Goal: Navigation & Orientation: Find specific page/section

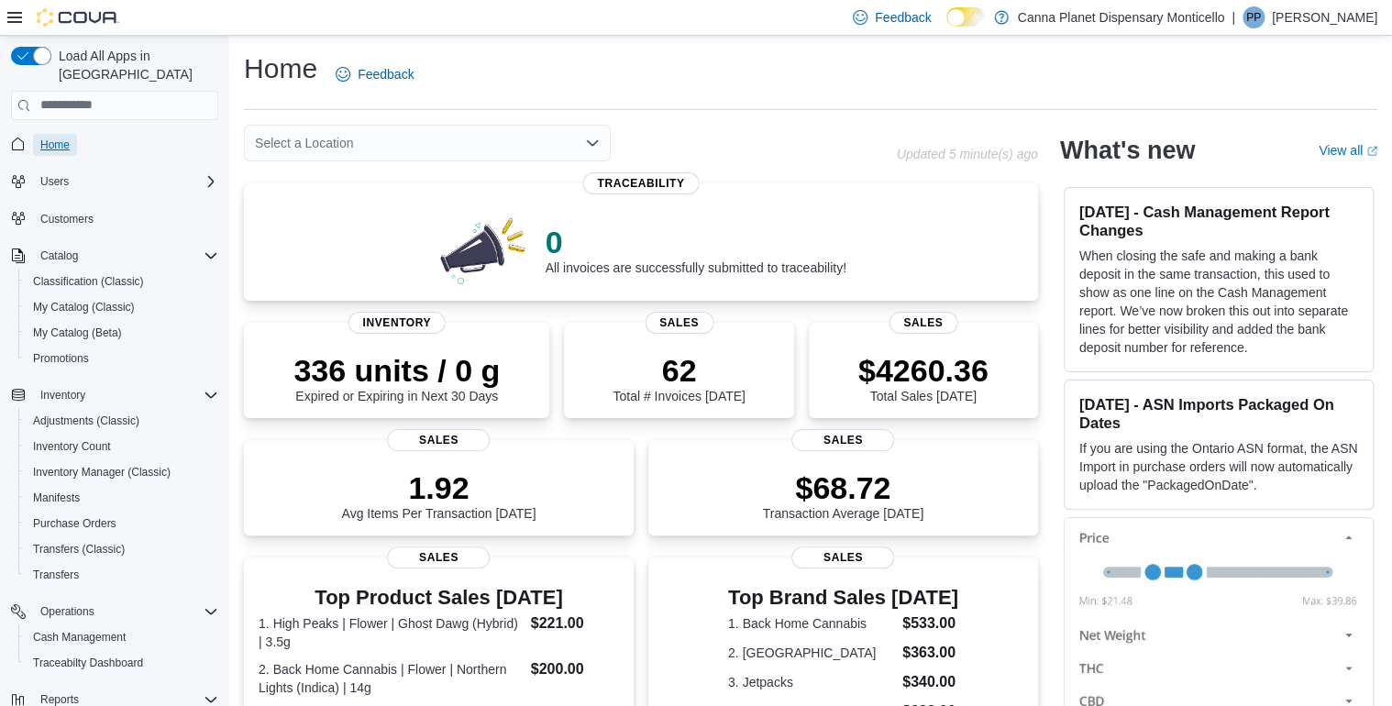
click at [42, 138] on span "Home" at bounding box center [54, 145] width 29 height 15
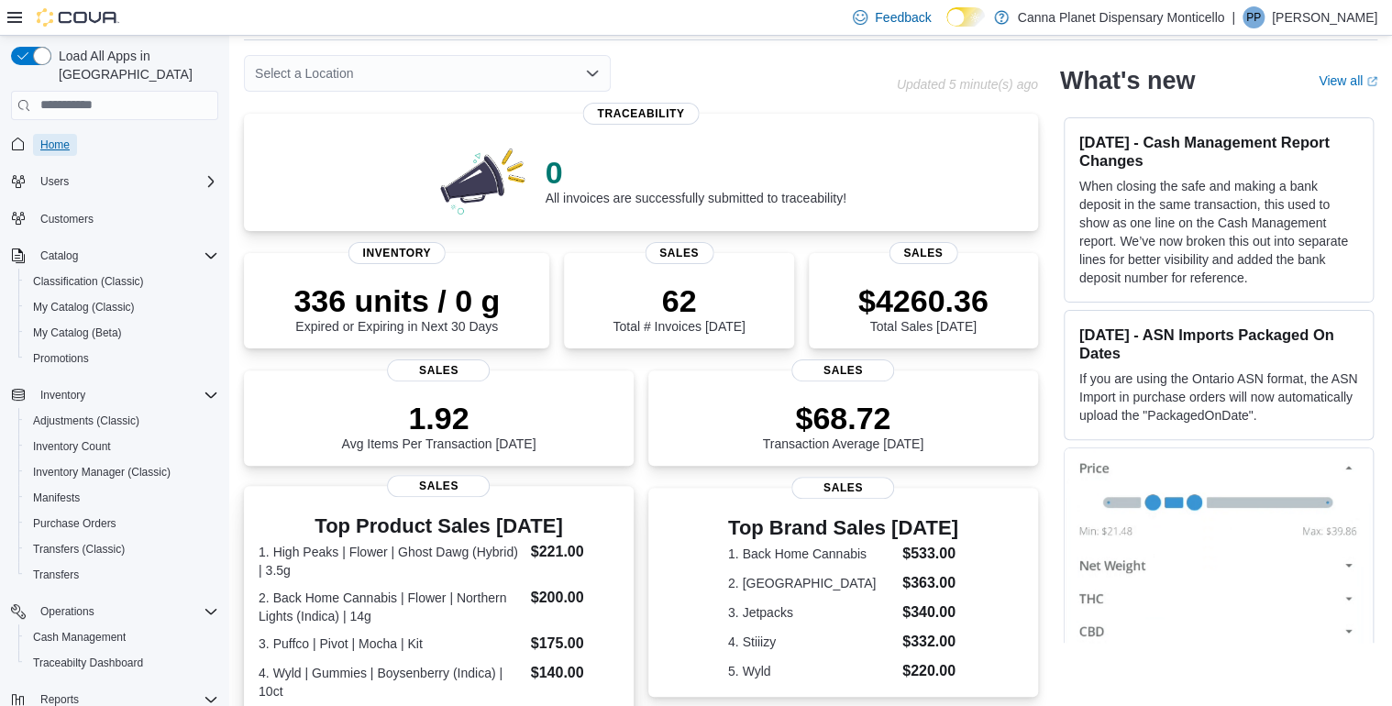
scroll to position [24, 0]
